Goal: Information Seeking & Learning: Compare options

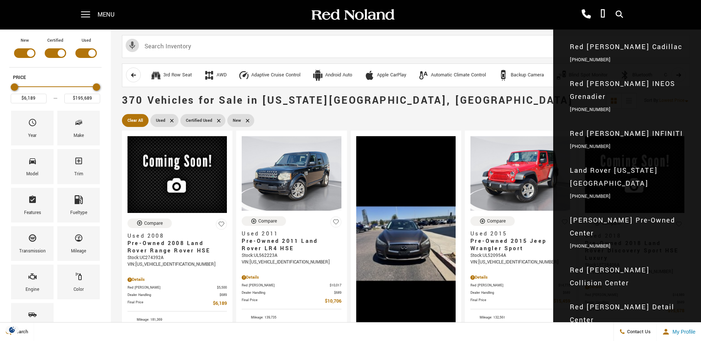
click at [628, 86] on span "Red [PERSON_NAME] INEOS Grenadier" at bounding box center [627, 91] width 115 height 26
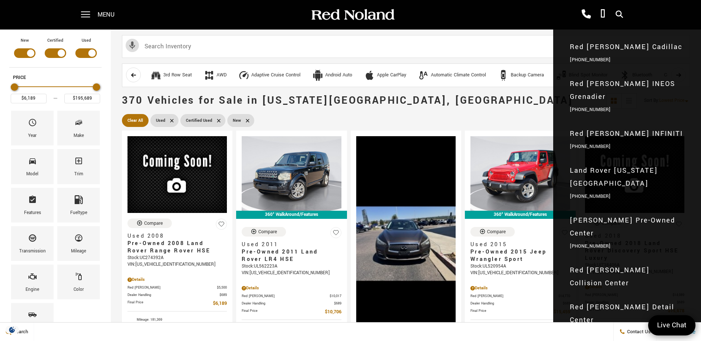
click at [627, 82] on span "Red [PERSON_NAME] INEOS Grenadier" at bounding box center [627, 91] width 115 height 26
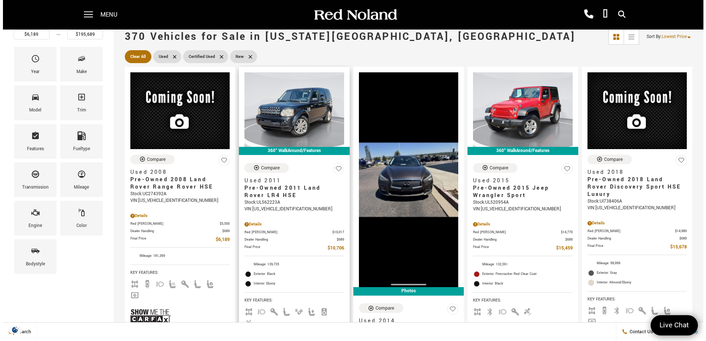
scroll to position [74, 0]
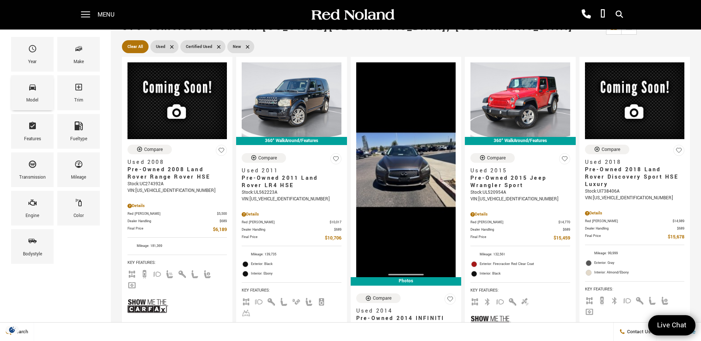
click at [25, 97] on div "Model" at bounding box center [32, 92] width 42 height 35
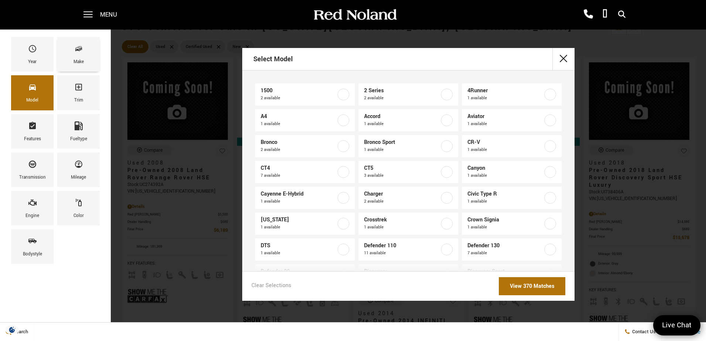
click at [84, 58] on div "Make" at bounding box center [79, 62] width 10 height 8
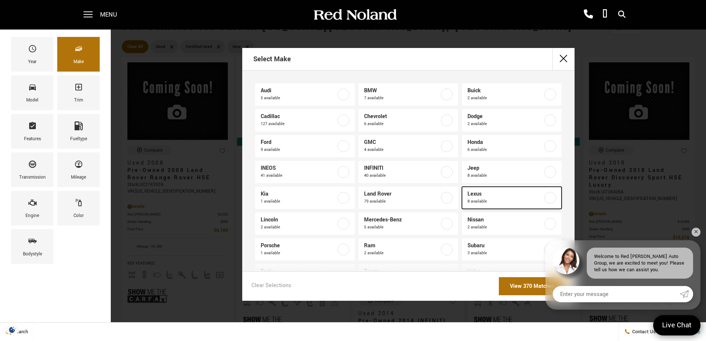
click at [490, 201] on span "8 available" at bounding box center [505, 201] width 75 height 7
type input "$29,678"
type input "$62,069"
checkbox input "true"
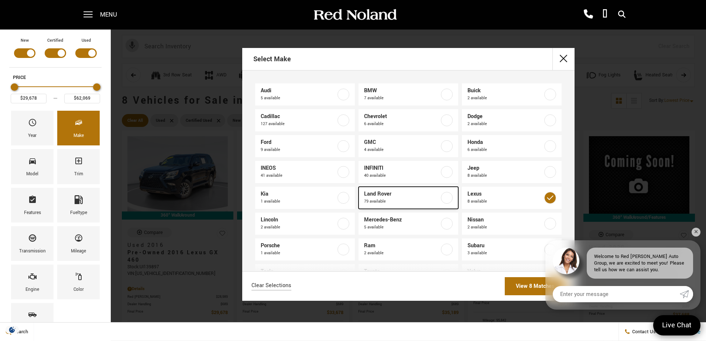
click at [424, 201] on span "79 available" at bounding box center [401, 201] width 75 height 7
type input "$6,189"
type input "$166,622"
checkbox input "true"
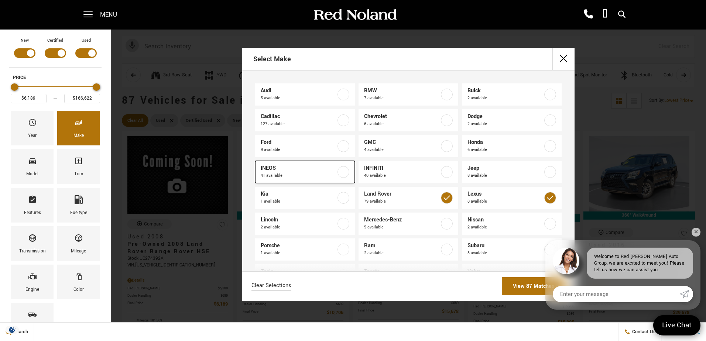
click at [340, 172] on label at bounding box center [344, 172] width 12 height 12
checkbox input "true"
click at [521, 285] on link "View 128 Matches" at bounding box center [532, 286] width 67 height 18
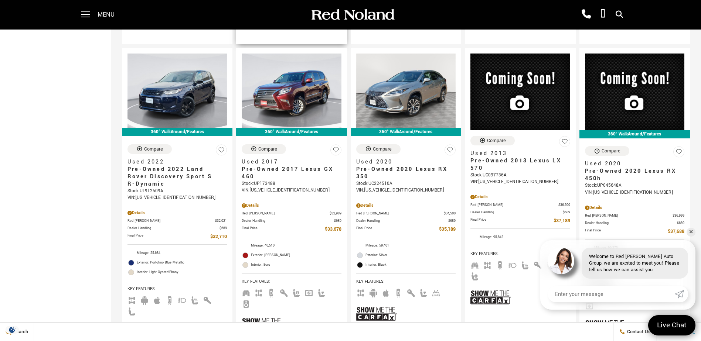
scroll to position [443, 0]
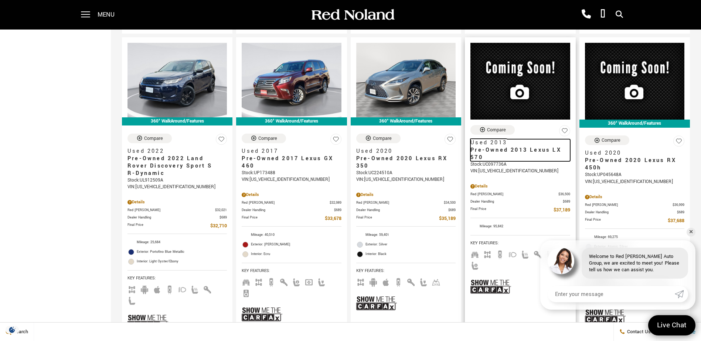
click at [500, 147] on span "Pre-Owned 2013 Lexus LX 570" at bounding box center [517, 154] width 94 height 15
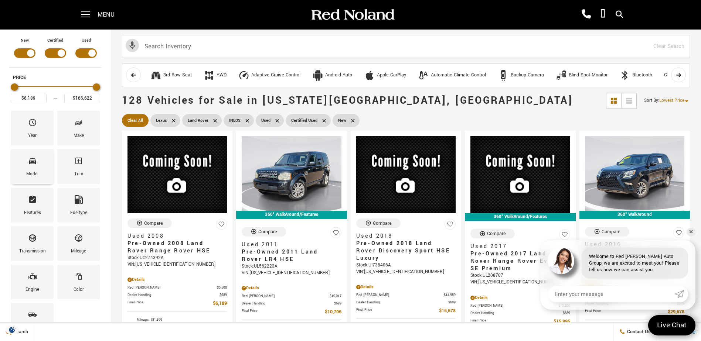
click at [37, 169] on div "Model" at bounding box center [32, 166] width 42 height 35
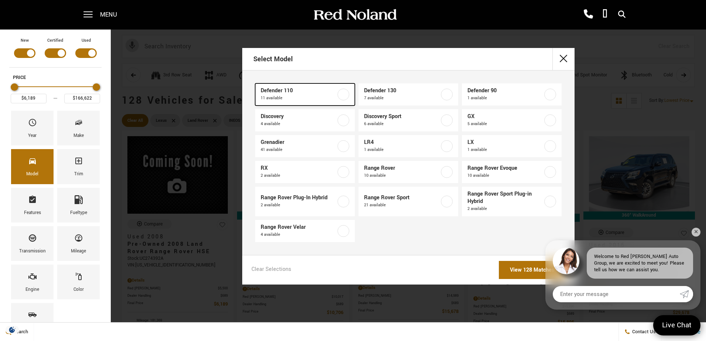
click at [344, 96] on label at bounding box center [344, 95] width 12 height 12
type input "$41,676"
type input "$129,522"
checkbox input "true"
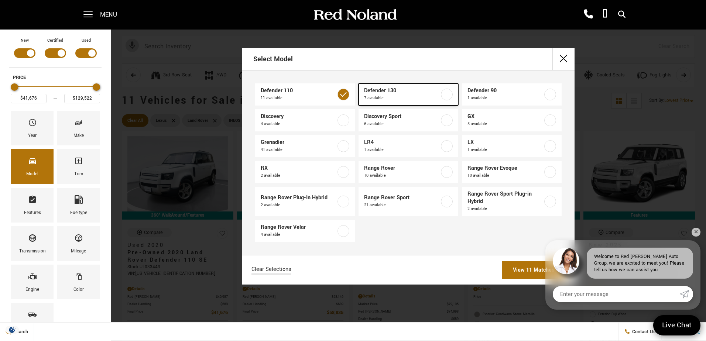
click at [446, 95] on label at bounding box center [447, 95] width 12 height 12
type input "$134,749"
checkbox input "true"
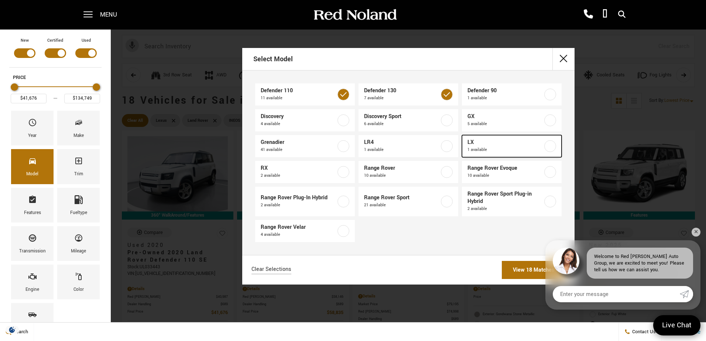
click at [547, 147] on label at bounding box center [551, 146] width 12 height 12
type input "$37,189"
checkbox input "true"
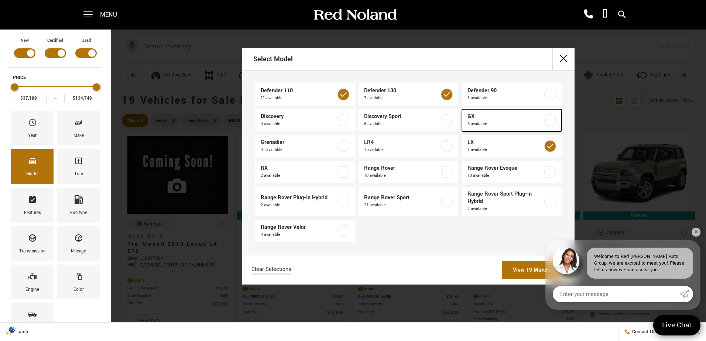
click at [549, 117] on label at bounding box center [551, 121] width 12 height 12
type input "$29,678"
checkbox input "true"
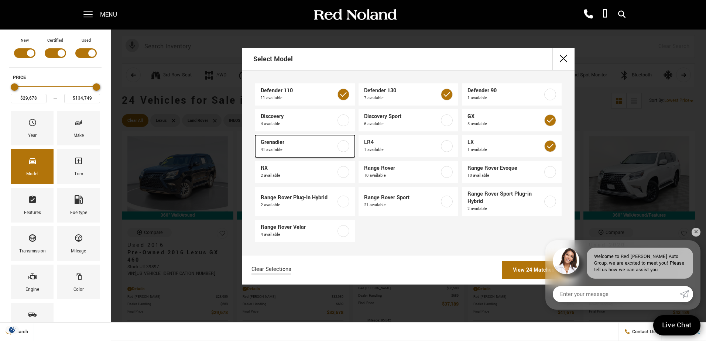
click at [342, 147] on label at bounding box center [344, 146] width 12 height 12
checkbox input "true"
click at [522, 271] on link "View 65 Matches" at bounding box center [534, 270] width 64 height 18
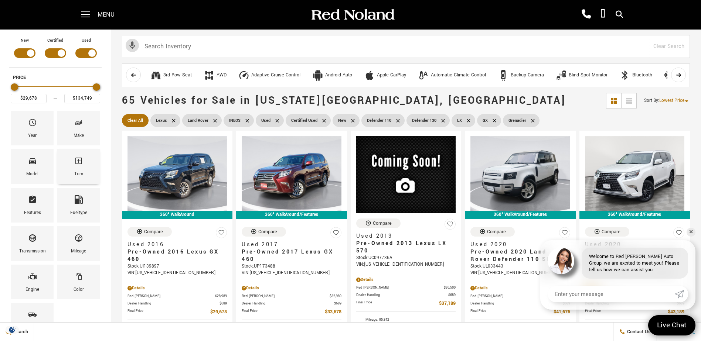
click at [79, 167] on span "Trim" at bounding box center [78, 163] width 9 height 16
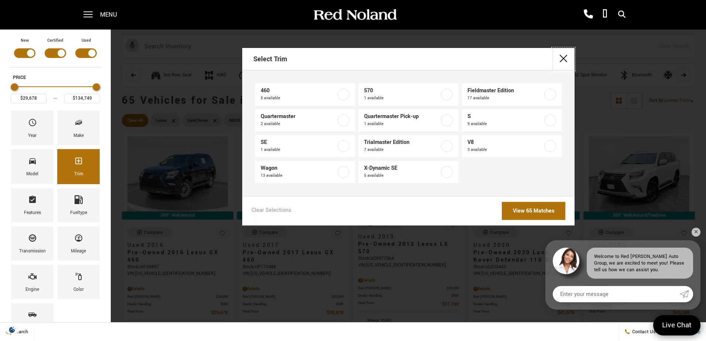
click at [560, 58] on button "close" at bounding box center [564, 59] width 22 height 22
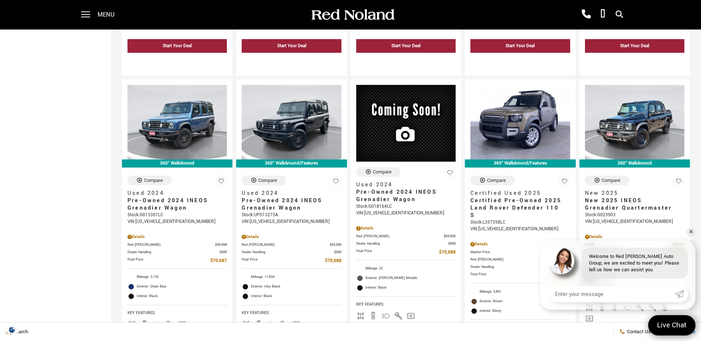
scroll to position [742, 0]
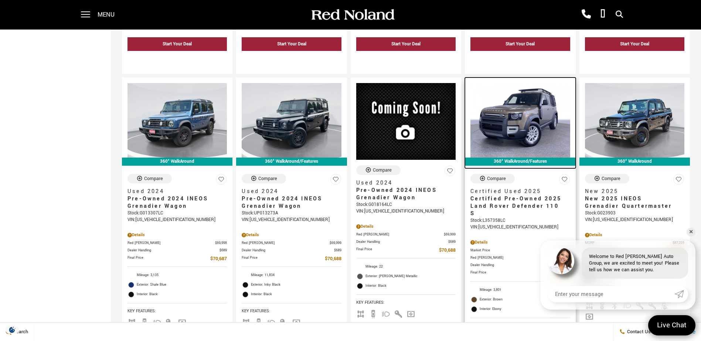
click at [532, 107] on img at bounding box center [519, 120] width 99 height 75
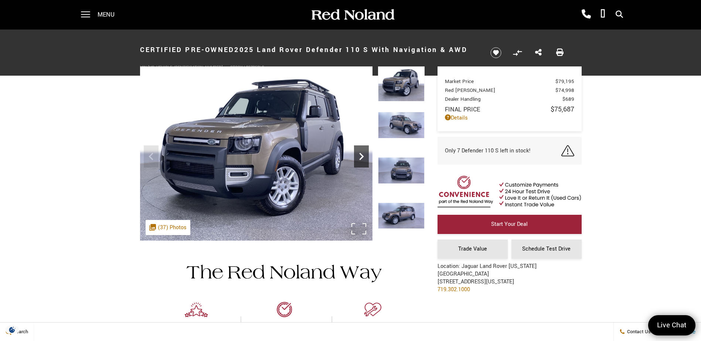
click at [364, 153] on icon "Next" at bounding box center [361, 156] width 15 height 15
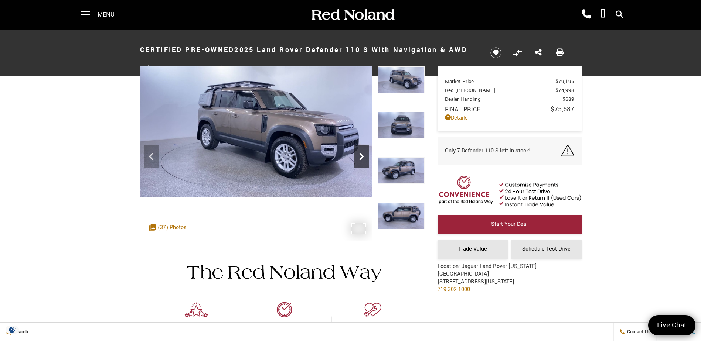
click at [364, 153] on icon "Next" at bounding box center [361, 156] width 15 height 15
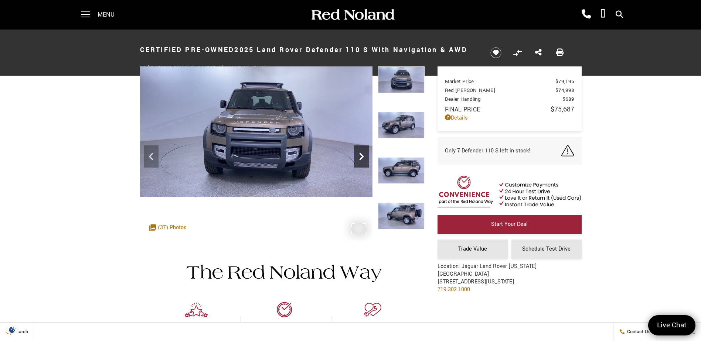
click at [364, 153] on icon "Next" at bounding box center [361, 156] width 15 height 15
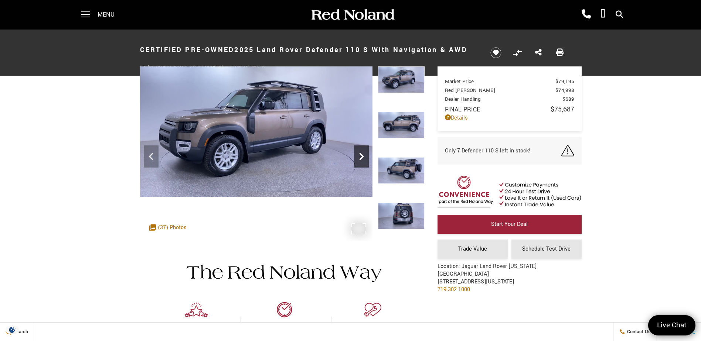
click at [364, 153] on icon "Next" at bounding box center [361, 156] width 15 height 15
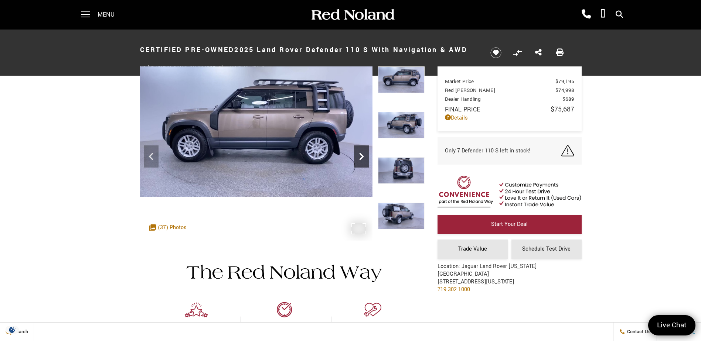
click at [364, 153] on icon "Next" at bounding box center [361, 156] width 15 height 15
